Goal: Check status: Check status

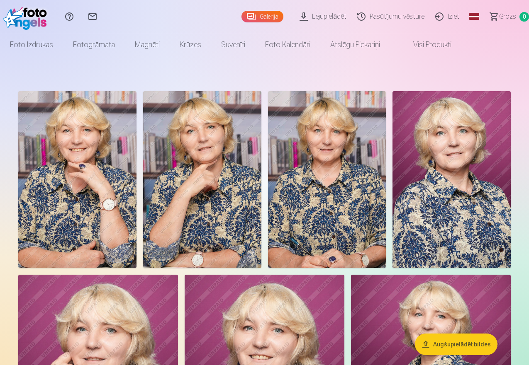
click at [303, 19] on link "Lejupielādēt" at bounding box center [324, 16] width 58 height 33
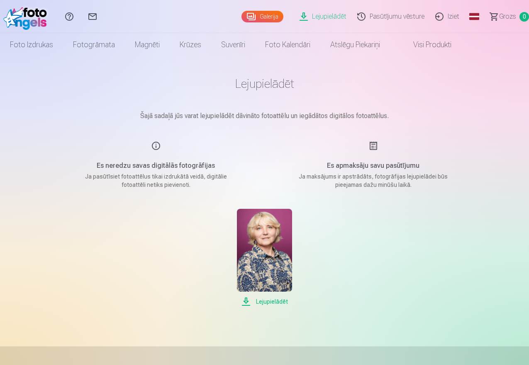
click at [280, 302] on span "Lejupielādēt" at bounding box center [264, 302] width 55 height 10
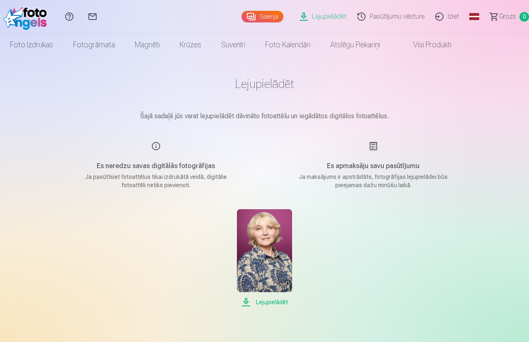
click at [104, 12] on link "Sazinies ar mums" at bounding box center [92, 16] width 23 height 33
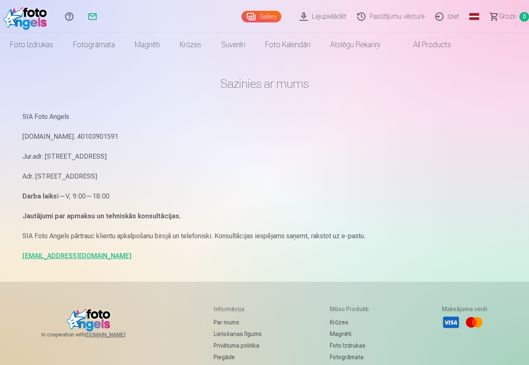
click at [81, 18] on link "Palīdzības centrs" at bounding box center [69, 16] width 23 height 33
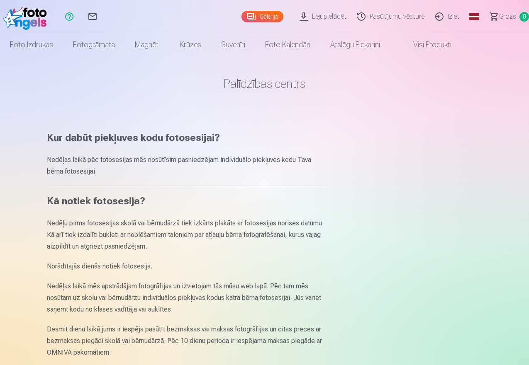
click at [104, 14] on link "Sazinies ar mums" at bounding box center [92, 16] width 23 height 33
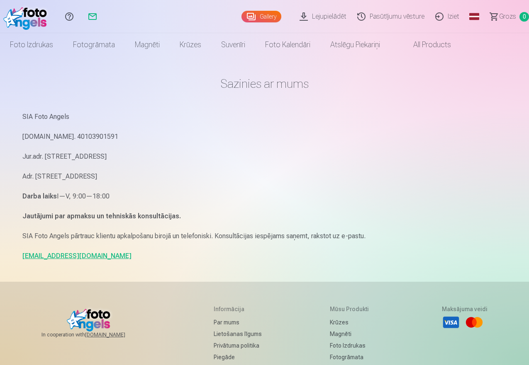
click at [38, 256] on link "info@fotoangels.lv" at bounding box center [76, 256] width 109 height 8
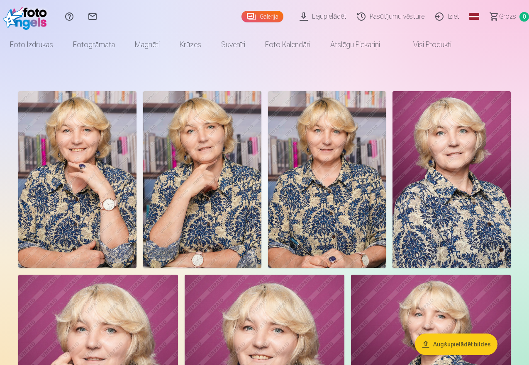
click at [258, 173] on img at bounding box center [202, 179] width 118 height 177
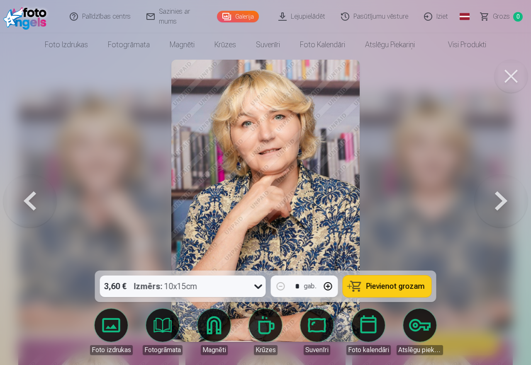
click at [308, 17] on link "Lejupielādēt" at bounding box center [302, 16] width 63 height 33
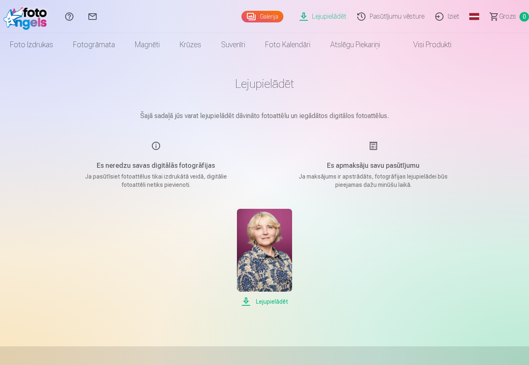
click at [276, 302] on span "Lejupielādēt" at bounding box center [264, 302] width 55 height 10
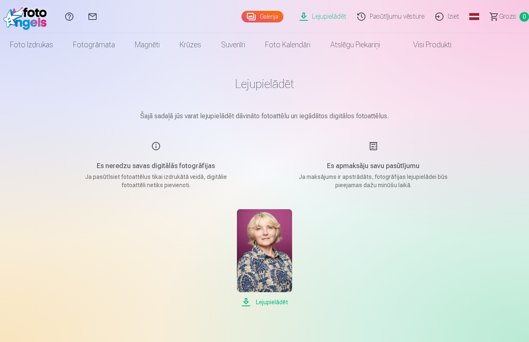
click at [104, 11] on link "Sazinies ar mums" at bounding box center [92, 16] width 23 height 33
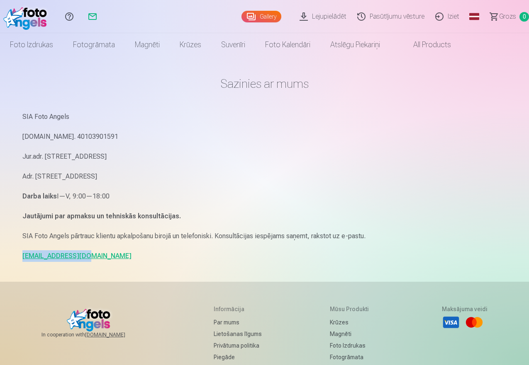
drag, startPoint x: 86, startPoint y: 256, endPoint x: 8, endPoint y: 260, distance: 78.5
click at [8, 260] on div "Palīdzības centrs Sazinies ar mums Gallery Lejupielādēt Pasūtījumu vēsture Izie…" at bounding box center [264, 255] width 529 height 510
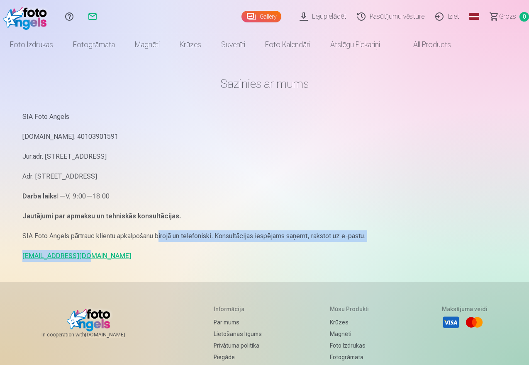
drag, startPoint x: 35, startPoint y: 251, endPoint x: 156, endPoint y: 241, distance: 121.5
click at [156, 241] on p "SIA Foto Angels pārtrauc klientu apkalpošanu birojā un telefoniski. Konsultācij…" at bounding box center [264, 237] width 484 height 12
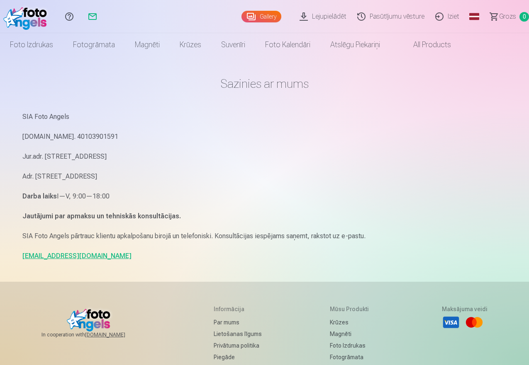
click at [85, 255] on p "info@fotoangels.lv" at bounding box center [264, 256] width 484 height 12
drag, startPoint x: 81, startPoint y: 255, endPoint x: 22, endPoint y: 254, distance: 59.3
click at [22, 254] on div "Sazinies ar mums SIA Foto Angels Reg.Nr. 40103901591 Jur.adr. Rīga, Dzelzavas i…" at bounding box center [265, 255] width 498 height 510
copy link "[EMAIL_ADDRESS][DOMAIN_NAME]"
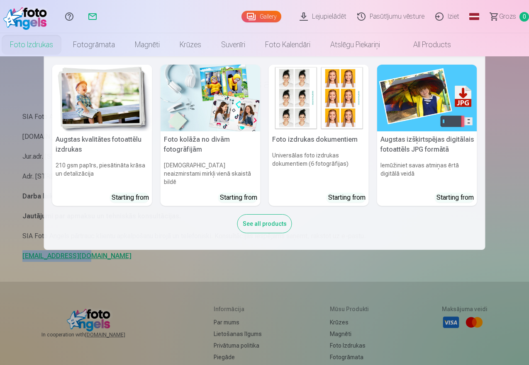
click at [63, 44] on link "Foto izdrukas" at bounding box center [31, 44] width 63 height 23
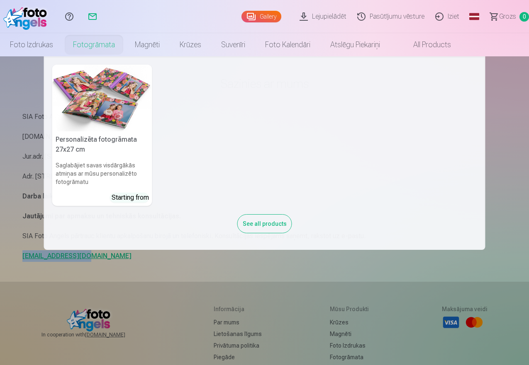
click at [125, 42] on link "Fotogrāmata" at bounding box center [94, 44] width 62 height 23
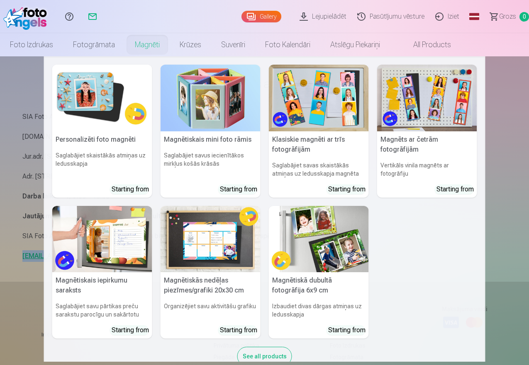
click at [170, 39] on link "Magnēti" at bounding box center [147, 44] width 45 height 23
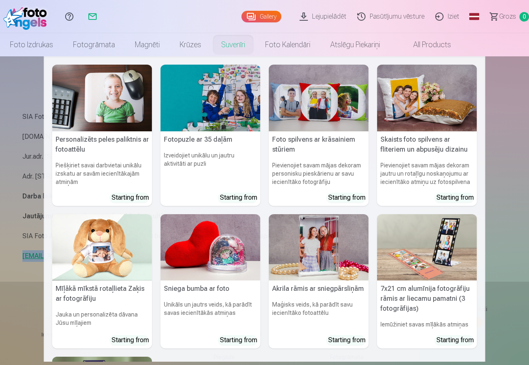
click at [255, 44] on link "Suvenīri" at bounding box center [233, 44] width 44 height 23
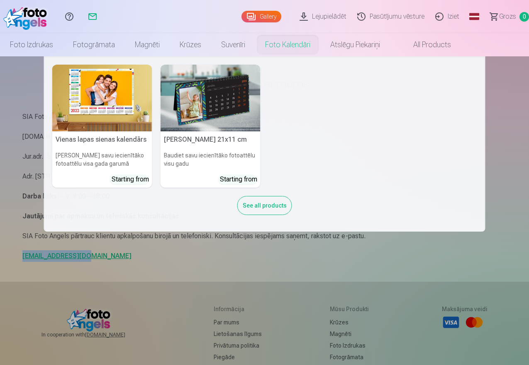
drag, startPoint x: 328, startPoint y: 45, endPoint x: 347, endPoint y: 55, distance: 20.8
click at [320, 45] on link "Foto kalendāri" at bounding box center [287, 44] width 65 height 23
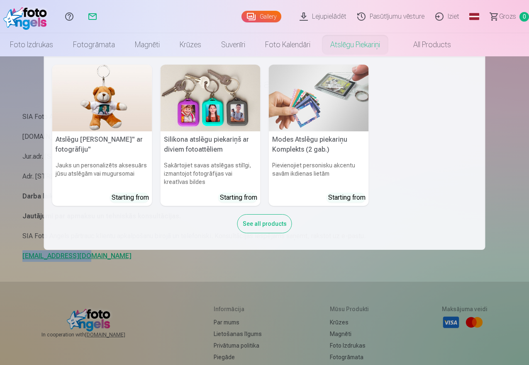
click at [389, 46] on link "Atslēgu piekariņi" at bounding box center [355, 44] width 70 height 23
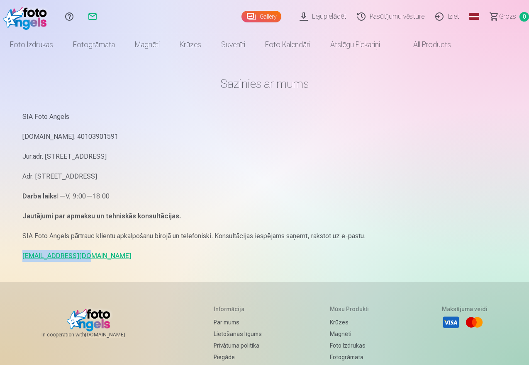
click at [371, 18] on link "Pasūtījumu vēsture" at bounding box center [392, 16] width 78 height 33
click at [377, 16] on link "Pasūtījumu vēsture" at bounding box center [392, 16] width 78 height 33
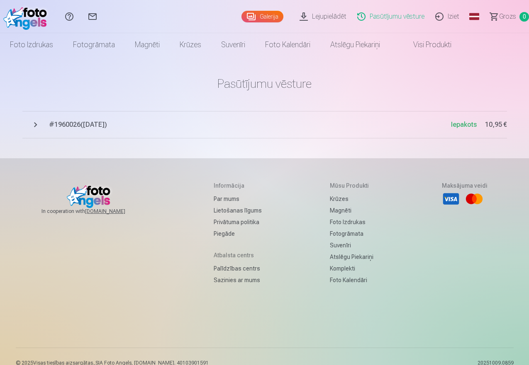
click at [224, 254] on h5 "Atbalsta centrs" at bounding box center [238, 255] width 48 height 8
click at [235, 281] on link "Sazinies ar mums" at bounding box center [238, 281] width 48 height 12
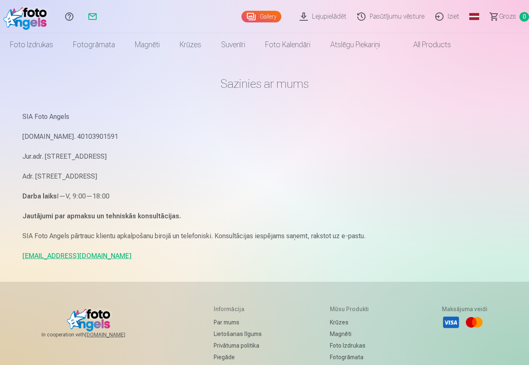
click at [389, 18] on link "Pasūtījumu vēsture" at bounding box center [392, 16] width 78 height 33
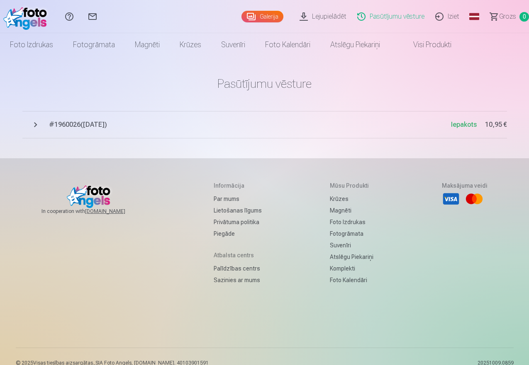
click at [231, 199] on link "Par mums" at bounding box center [238, 199] width 48 height 12
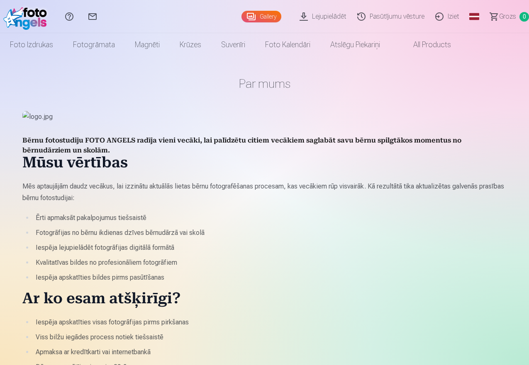
click at [373, 17] on link "Pasūtījumu vēsture" at bounding box center [392, 16] width 78 height 33
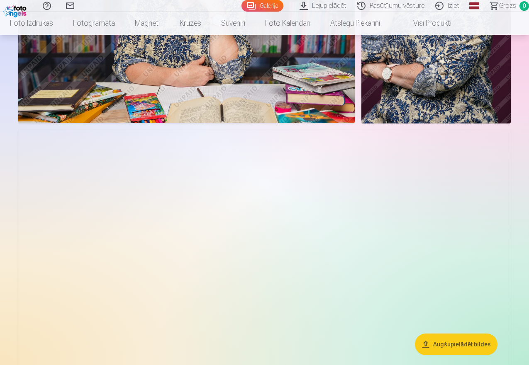
scroll to position [705, 0]
